Goal: Information Seeking & Learning: Learn about a topic

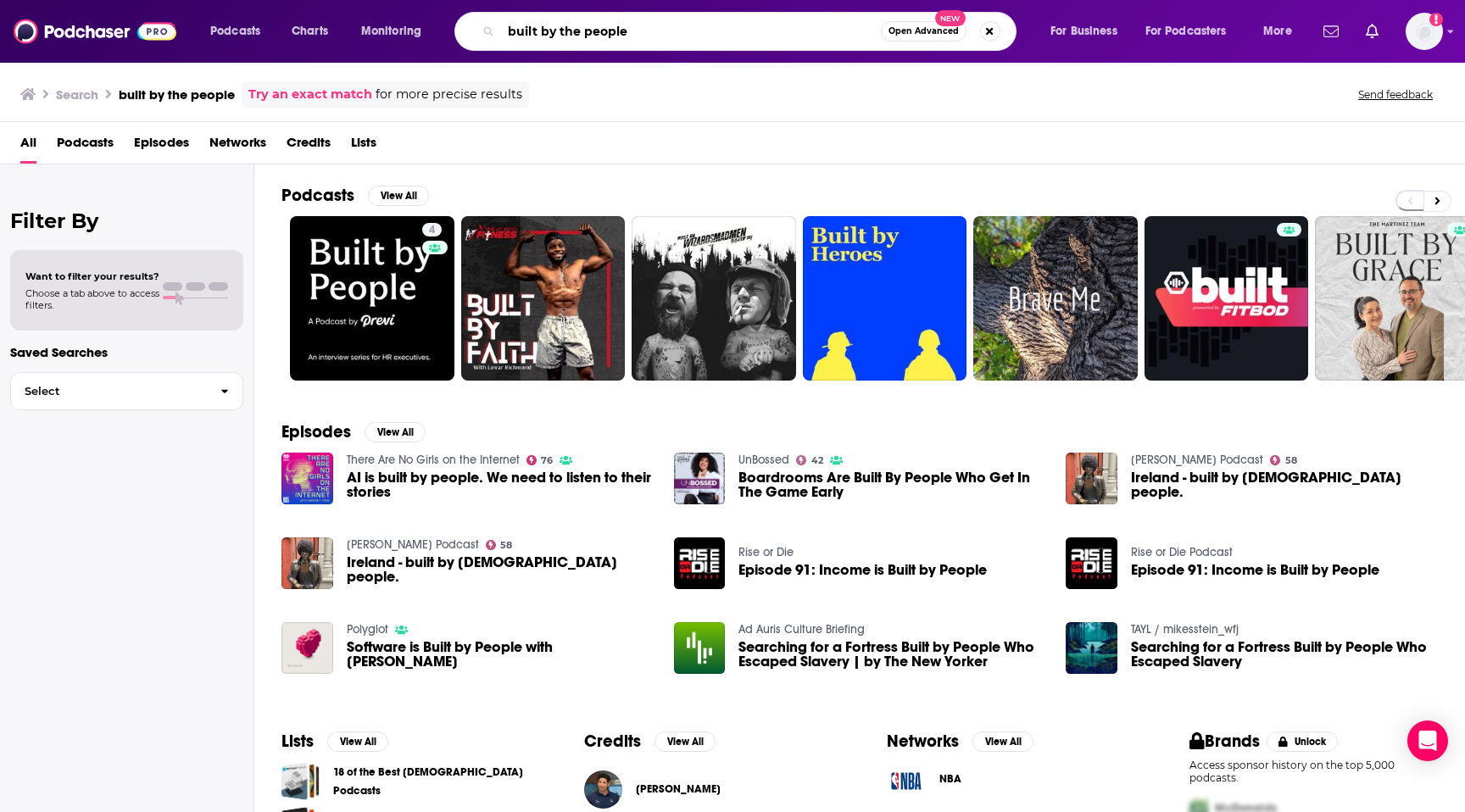
drag, startPoint x: 639, startPoint y: 32, endPoint x: 413, endPoint y: 32, distance: 226.0
click at [417, 32] on div "Podcasts Charts Monitoring built by the people Open Advanced New For Business F…" at bounding box center [753, 31] width 1109 height 39
paste input "How She Does It"
type input "How She Does It"
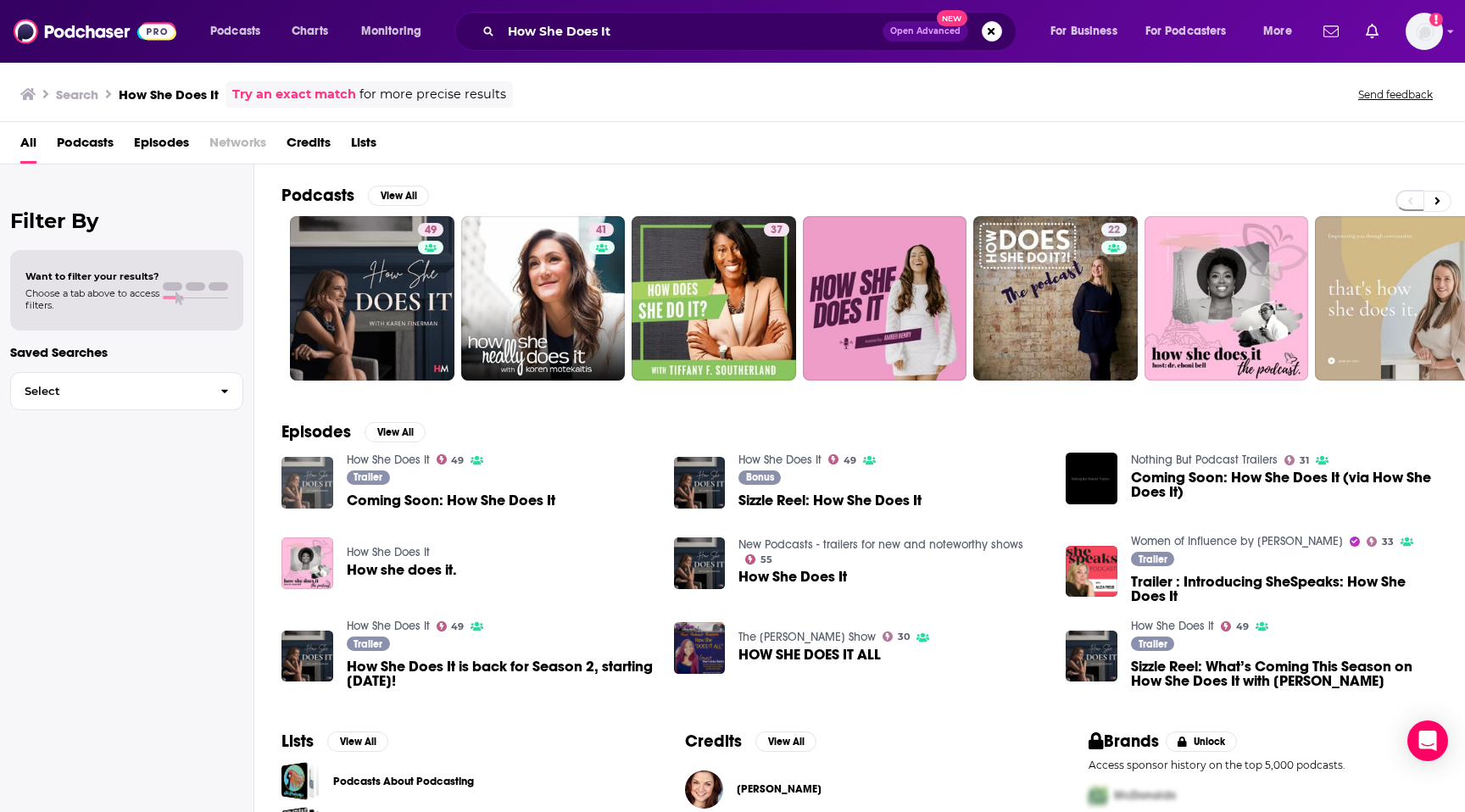
click at [304, 497] on img "Coming Soon: How She Does It" at bounding box center [307, 483] width 52 height 52
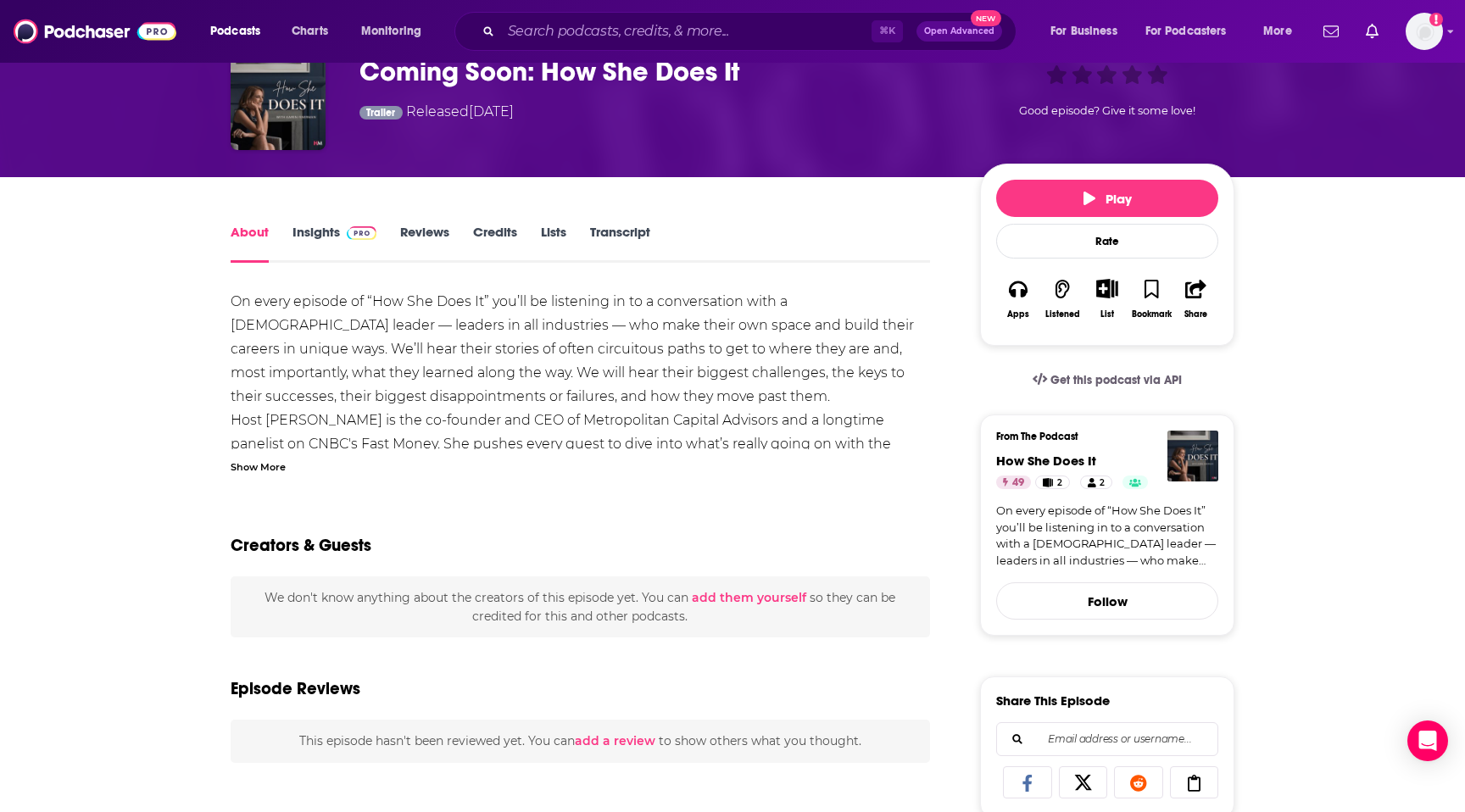
scroll to position [95, 0]
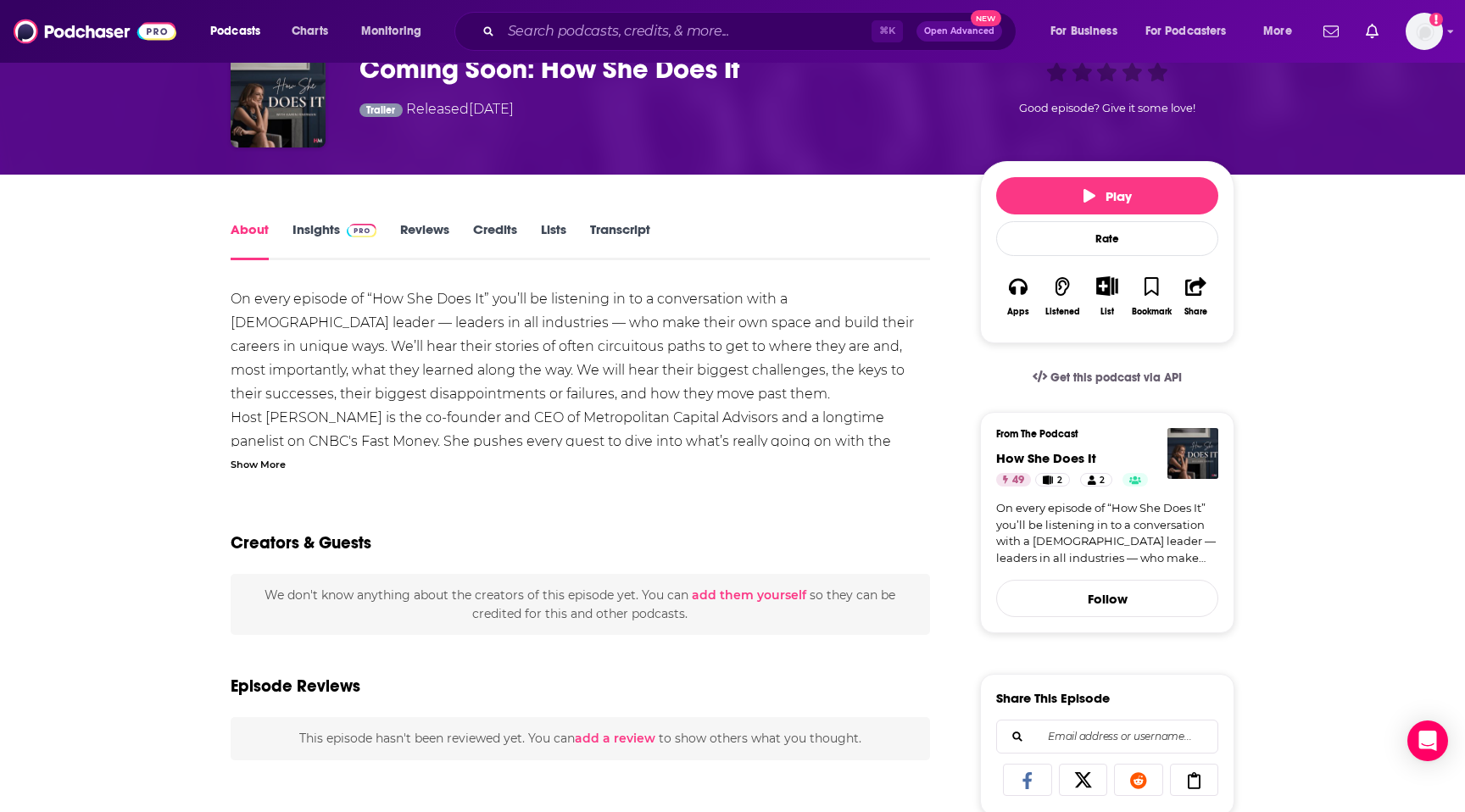
click at [341, 229] on span at bounding box center [358, 230] width 37 height 16
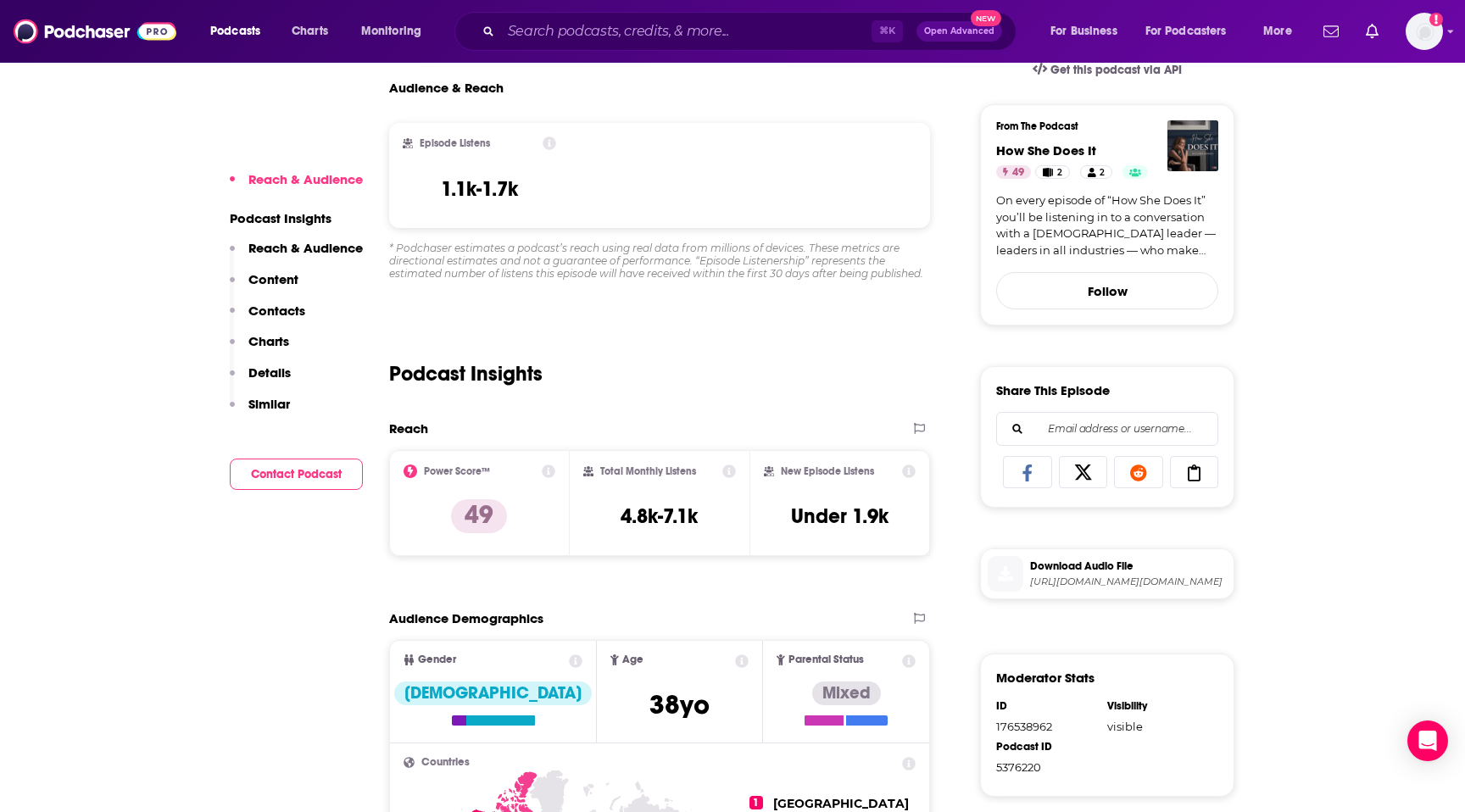
scroll to position [380, 0]
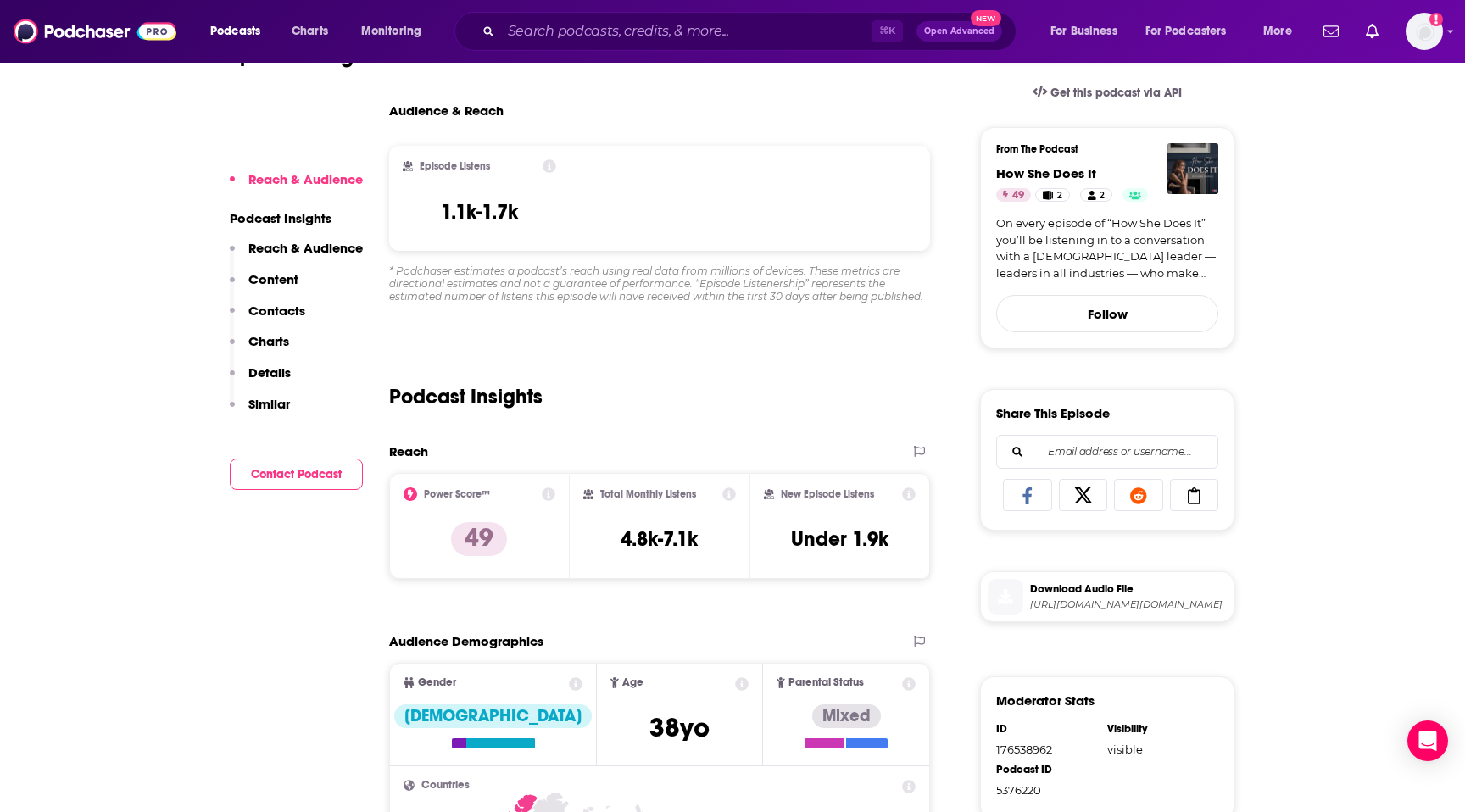
click at [600, 490] on h2 "Total Monthly Listens" at bounding box center [648, 494] width 96 height 12
drag, startPoint x: 622, startPoint y: 540, endPoint x: 697, endPoint y: 532, distance: 75.4
click at [698, 532] on h3 "4.8k-7.1k" at bounding box center [659, 539] width 77 height 25
copy h3 "4.8k-7.1k"
drag, startPoint x: 781, startPoint y: 537, endPoint x: 889, endPoint y: 538, distance: 108.0
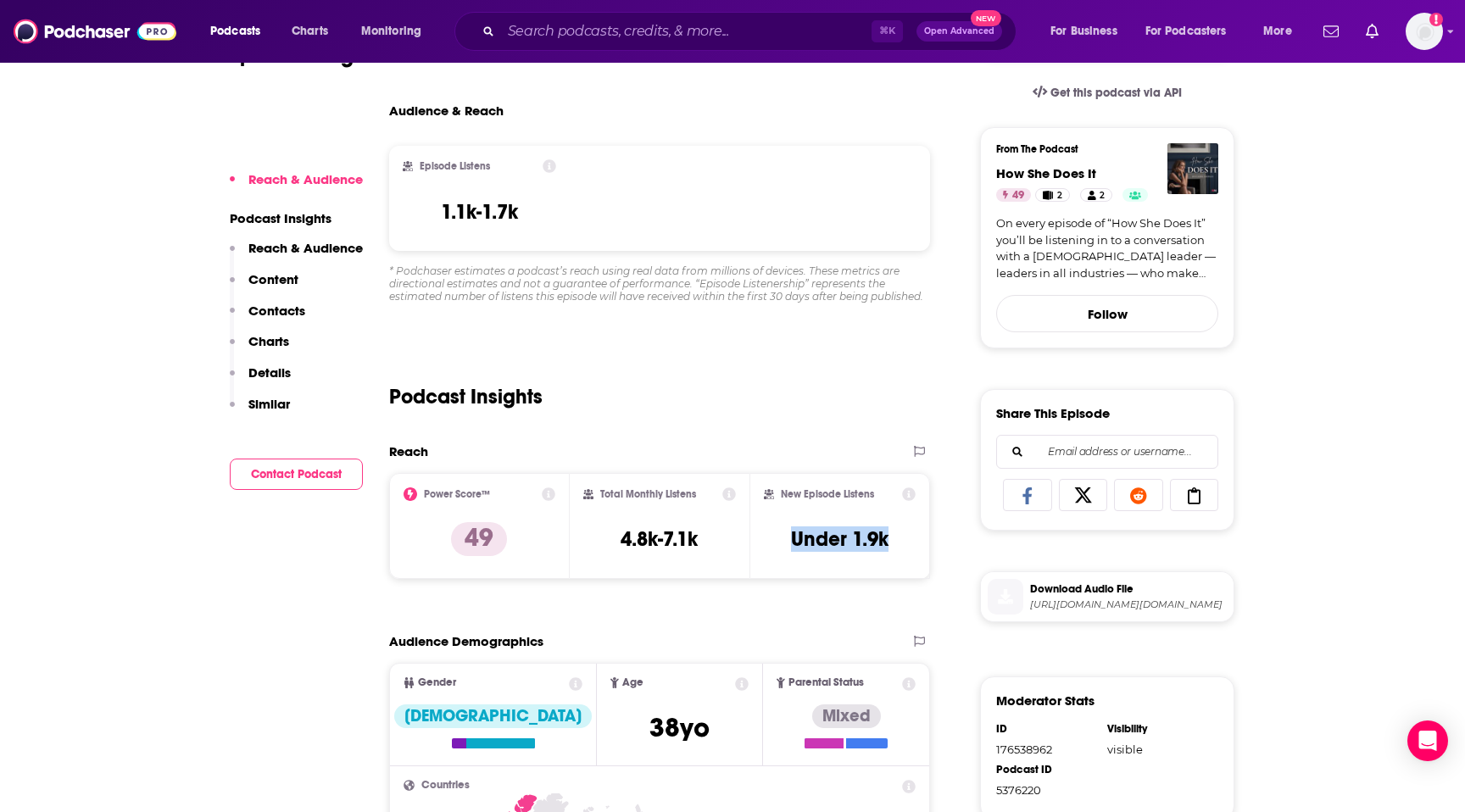
click at [889, 538] on div "New Episode Listens Under 1.9k" at bounding box center [840, 526] width 152 height 78
copy h3 "Under 1.9k"
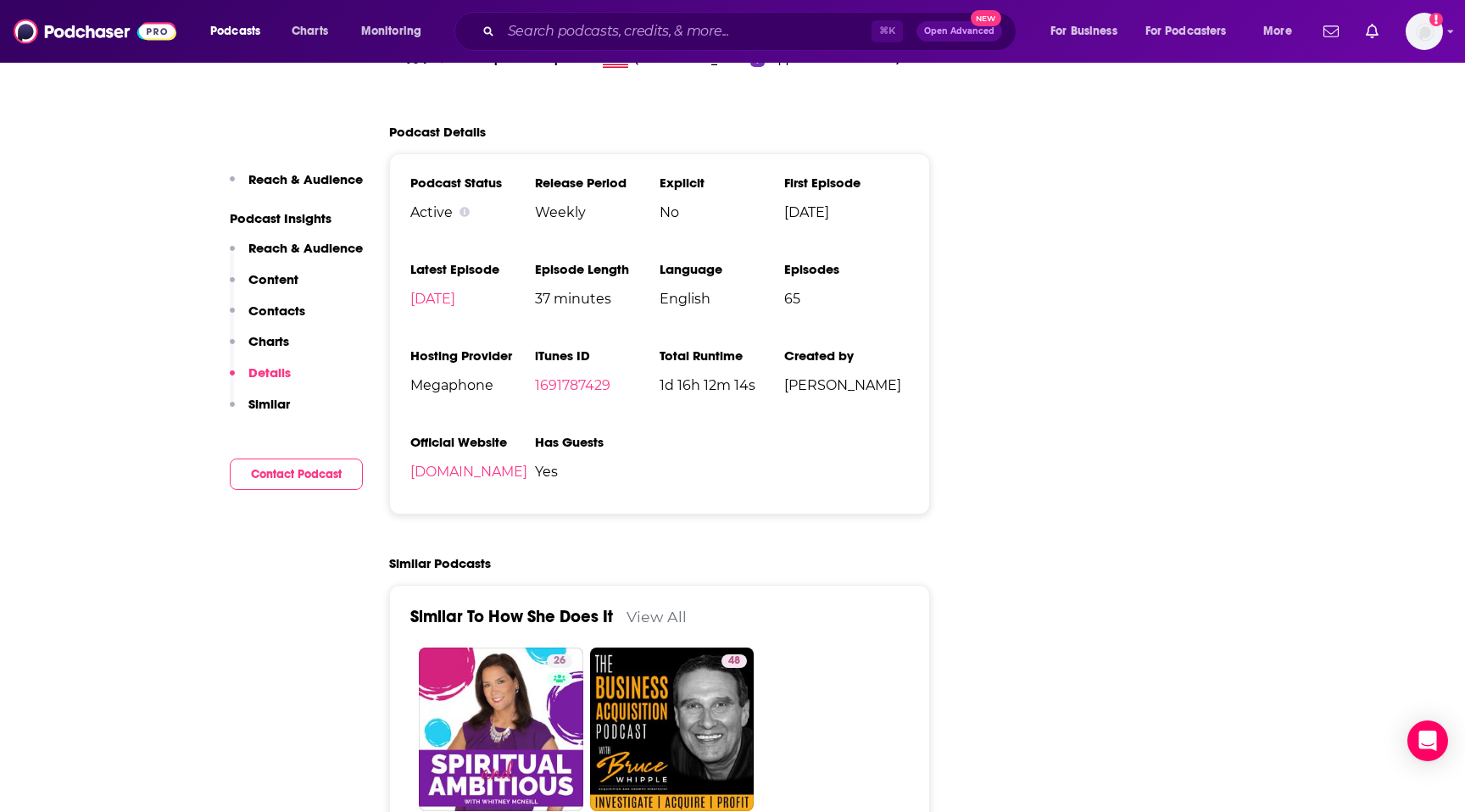
scroll to position [1905, 0]
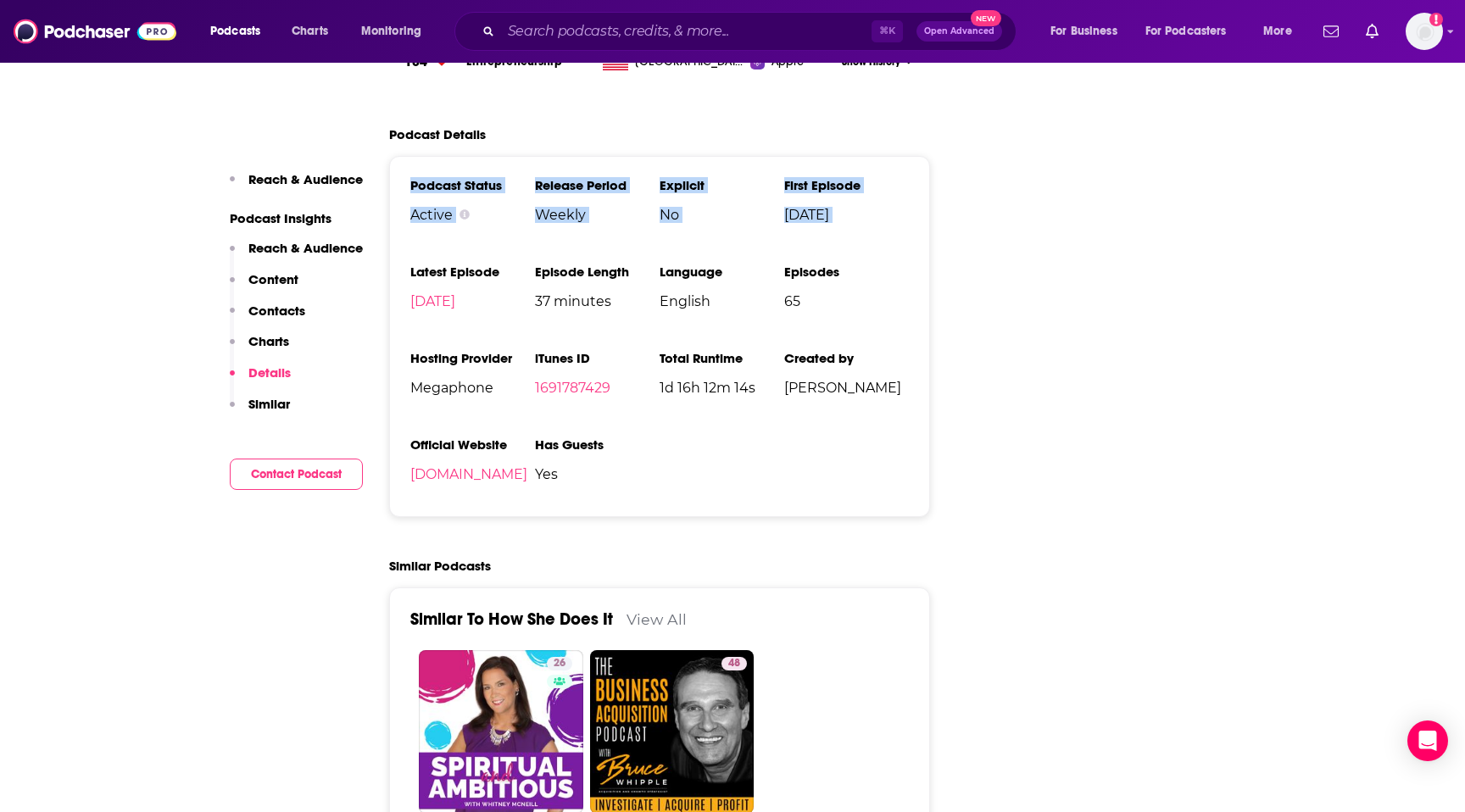
drag, startPoint x: 398, startPoint y: 175, endPoint x: 518, endPoint y: 264, distance: 149.4
click at [518, 264] on div "Podcast Status Active Release Period Weekly Explicit No First Episode [DATE] La…" at bounding box center [659, 337] width 540 height 361
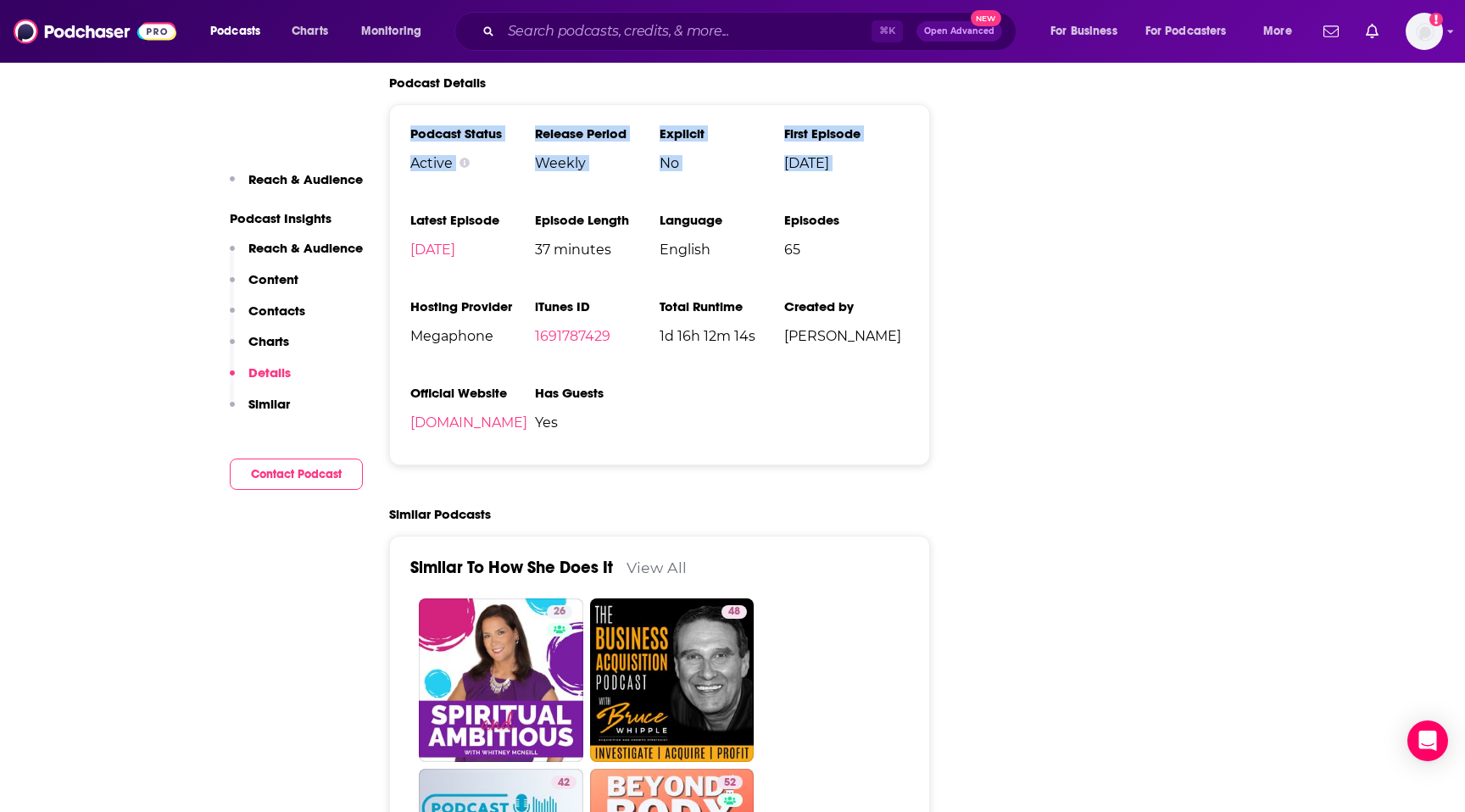
scroll to position [1966, 0]
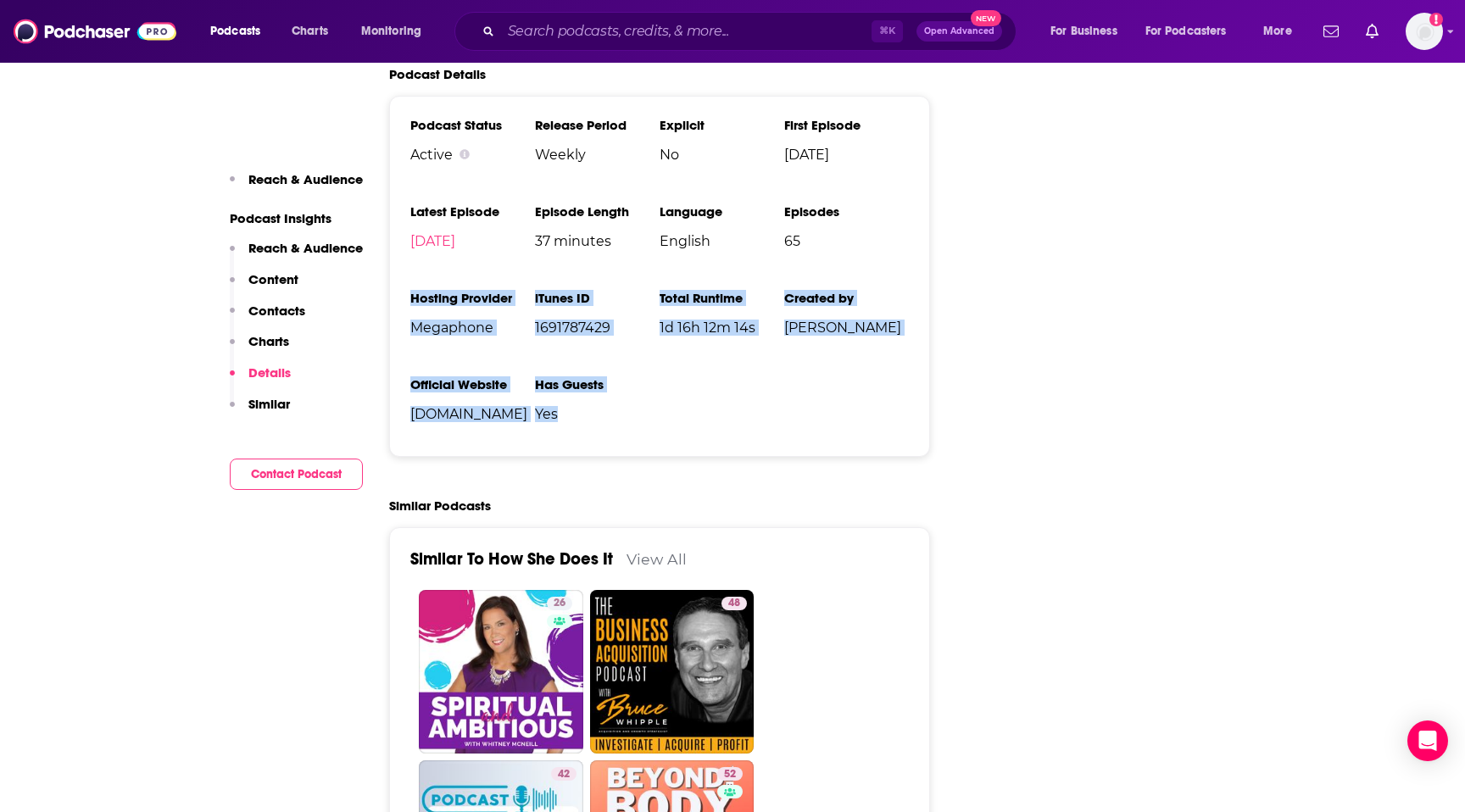
drag, startPoint x: 406, startPoint y: 297, endPoint x: 588, endPoint y: 416, distance: 217.5
click at [588, 417] on div "Podcast Status Active Release Period Weekly Explicit No First Episode [DATE] La…" at bounding box center [659, 276] width 540 height 361
copy ul "Hosting Provider Megaphone iTunes ID 1691787429 Total Runtime 1d 16h 12m 14s Cr…"
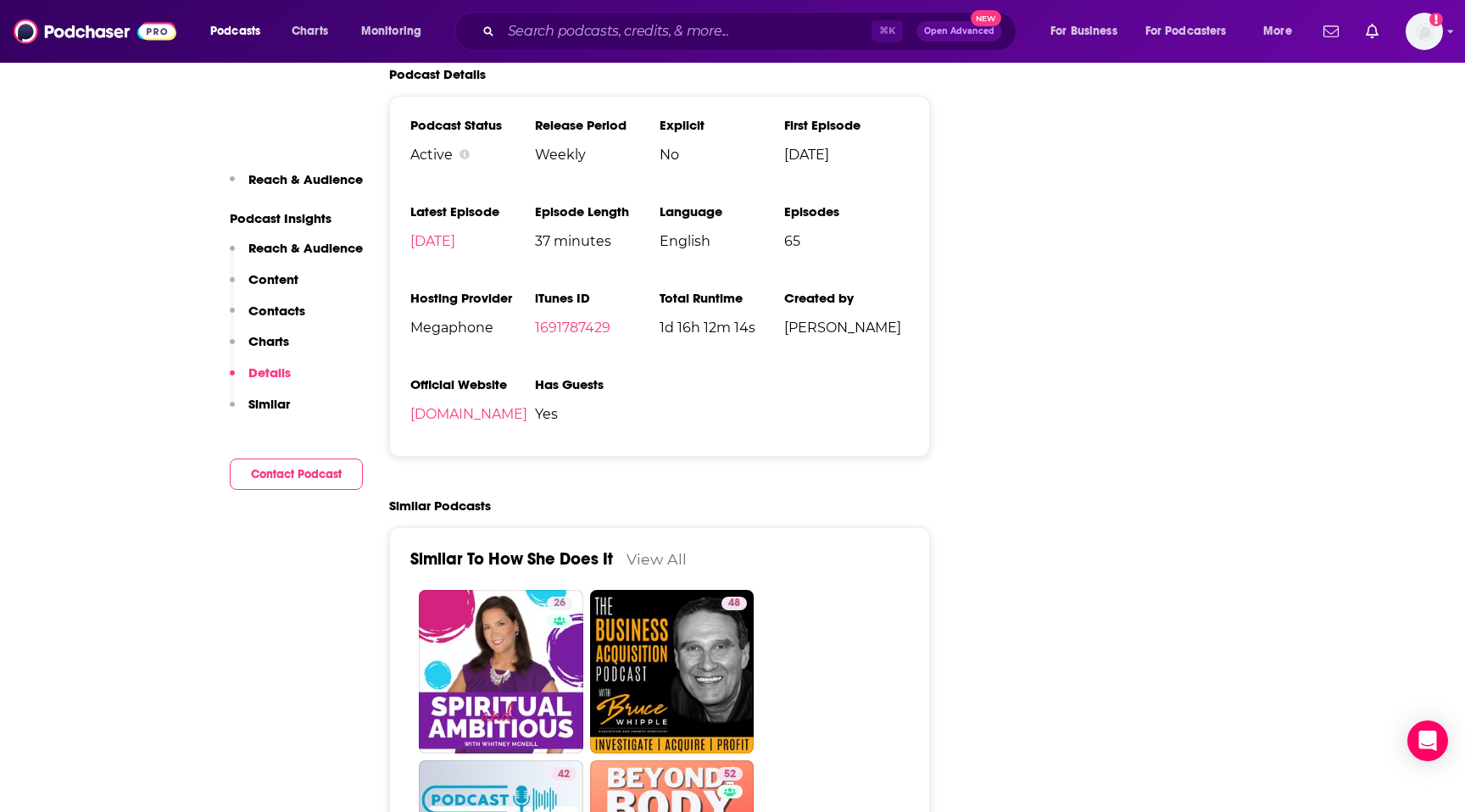
click at [670, 381] on ul "Podcast Status Active Release Period Weekly Explicit No First Episode [DATE] La…" at bounding box center [659, 276] width 498 height 319
click at [262, 282] on p "Content" at bounding box center [273, 280] width 50 height 16
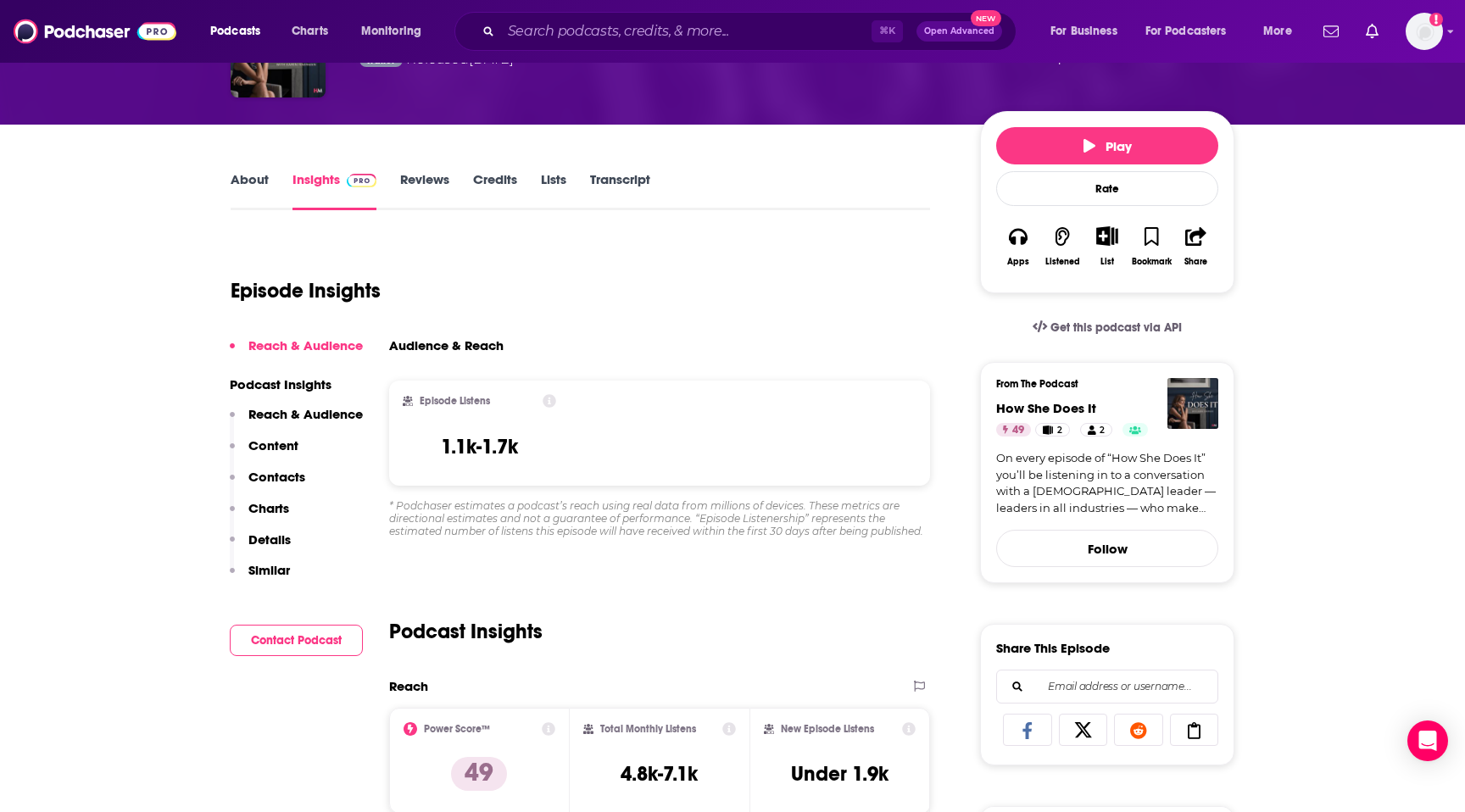
scroll to position [0, 0]
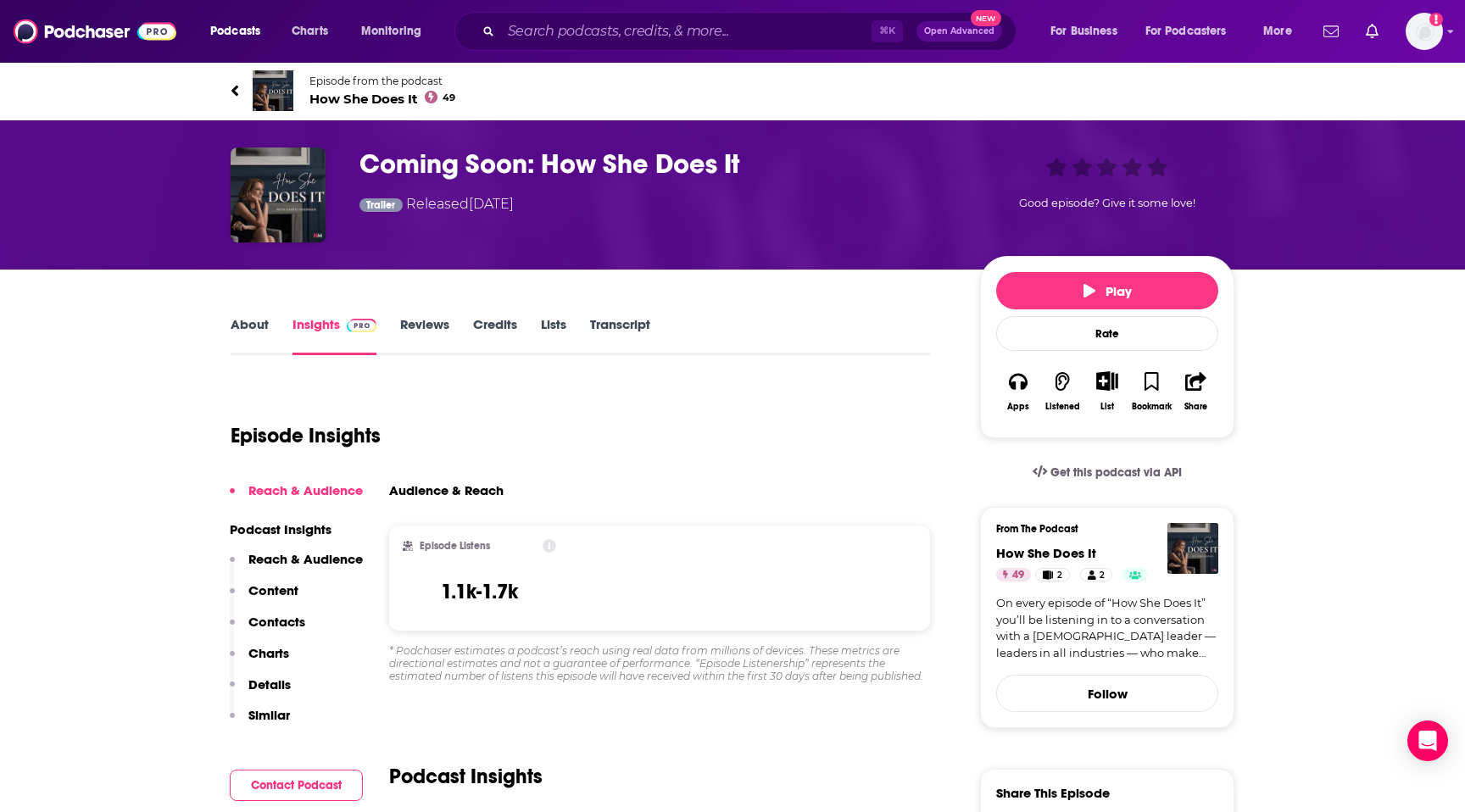
click at [1036, 621] on link "On every episode of “How She Does It” you’ll be listening in to a conversation …" at bounding box center [1107, 628] width 222 height 66
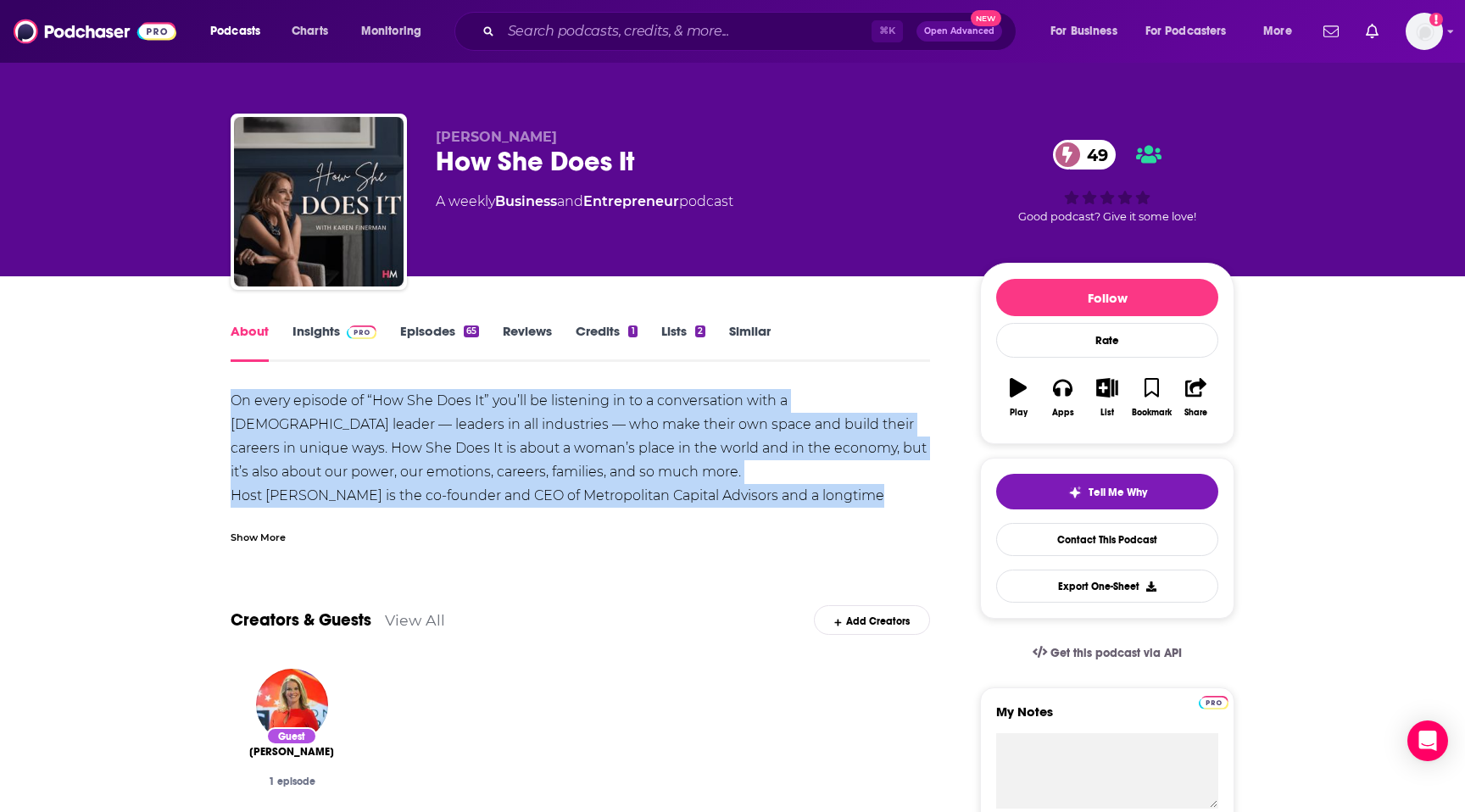
drag, startPoint x: 225, startPoint y: 400, endPoint x: 862, endPoint y: 492, distance: 643.6
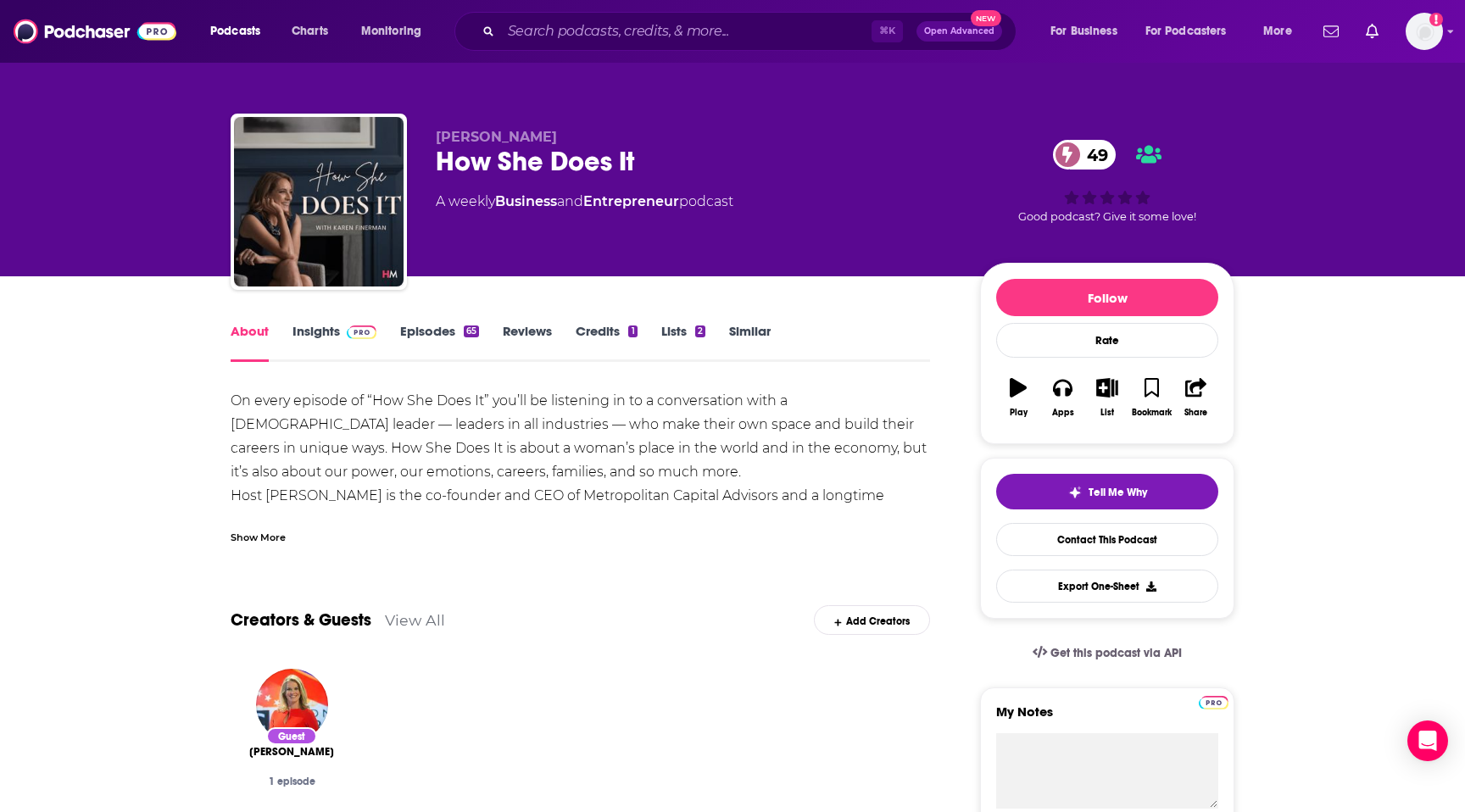
click at [250, 541] on div "Show More" at bounding box center [258, 536] width 55 height 16
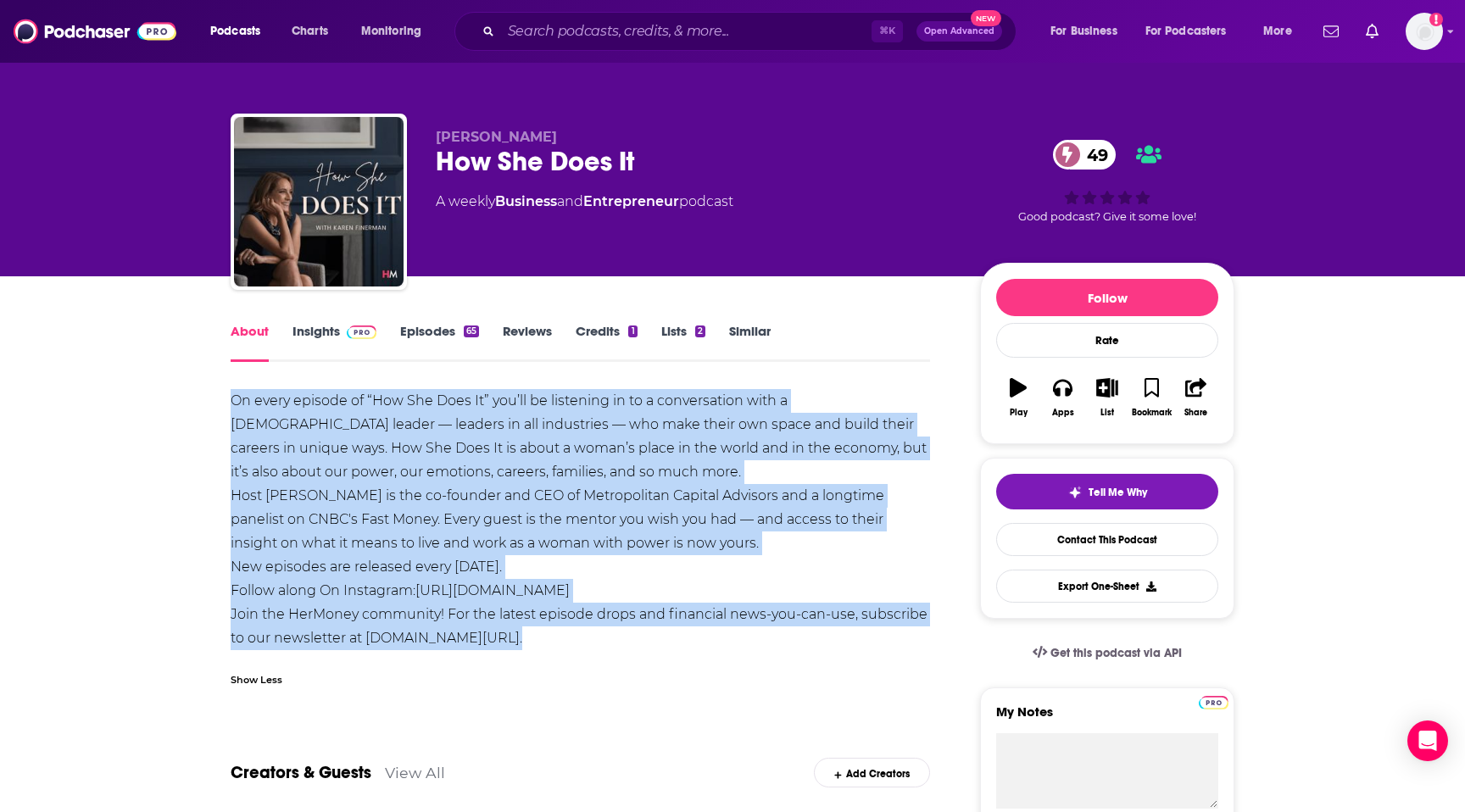
drag, startPoint x: 563, startPoint y: 656, endPoint x: 222, endPoint y: 412, distance: 419.3
copy div "On every episode of “How She Does It” you’ll be listening in to a conversation …"
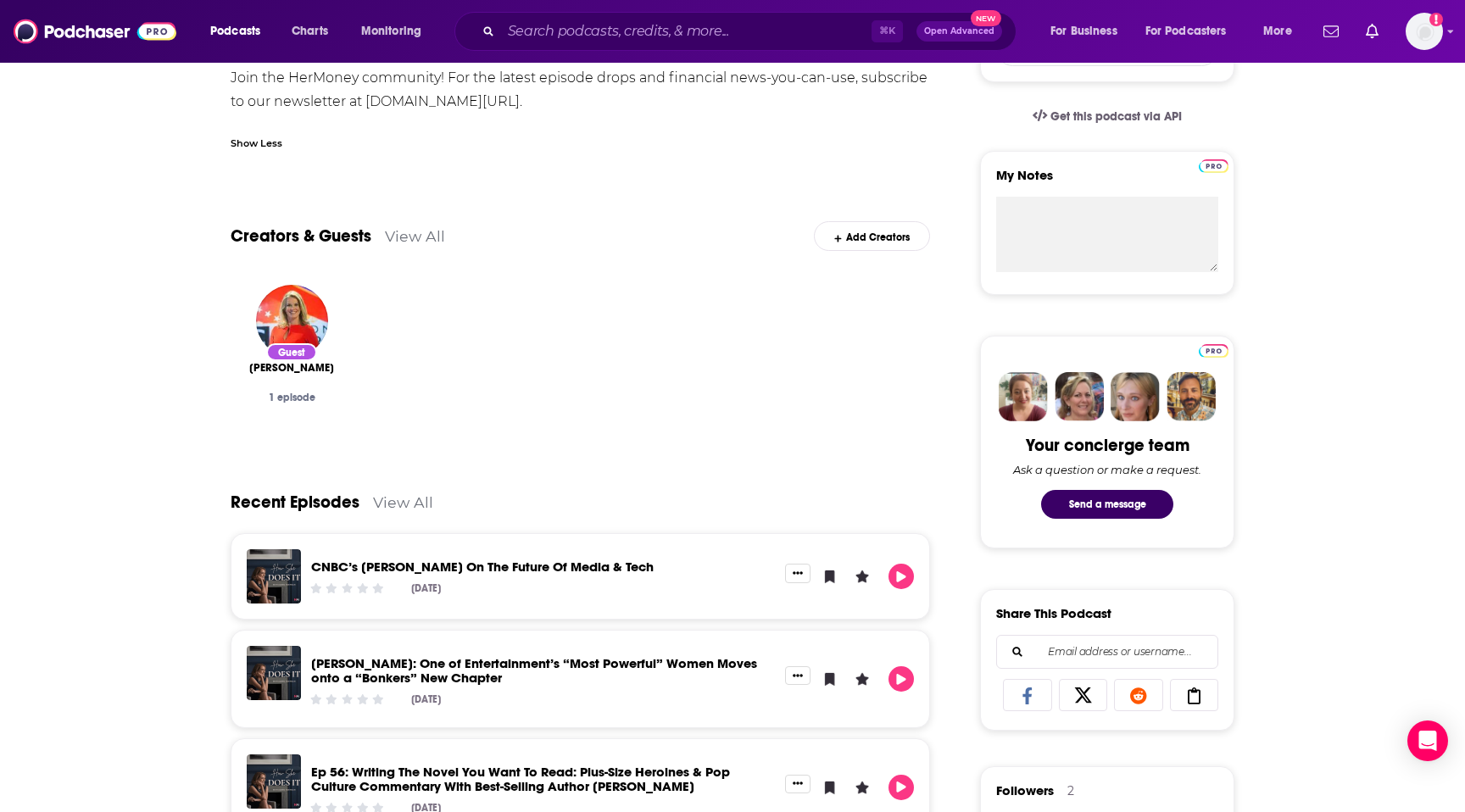
scroll to position [544, 0]
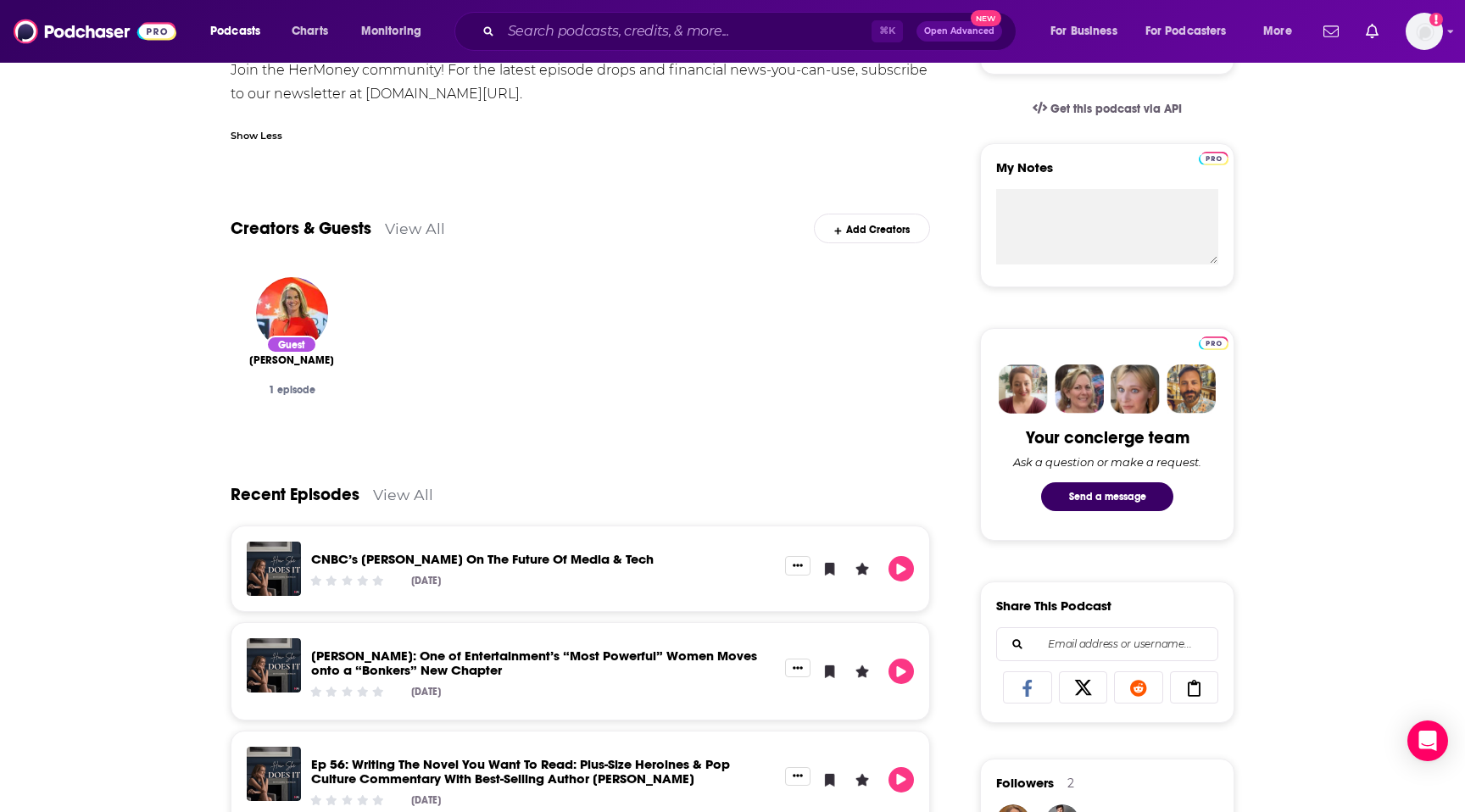
click at [379, 558] on link "CNBC’s [PERSON_NAME] On The Future Of Media & Tech" at bounding box center [481, 559] width 342 height 16
